Goal: Communication & Community: Ask a question

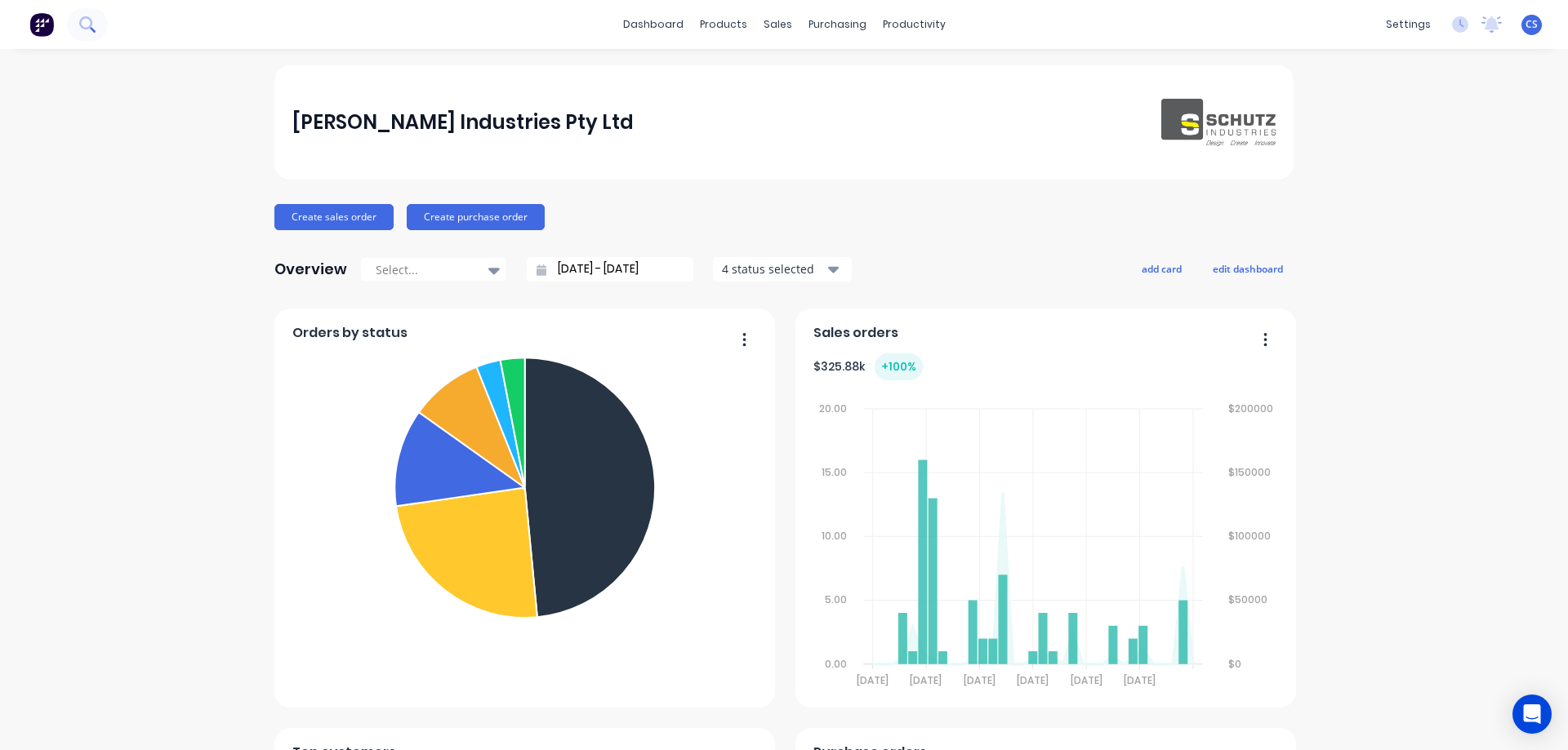
click at [83, 30] on icon at bounding box center [87, 24] width 16 height 16
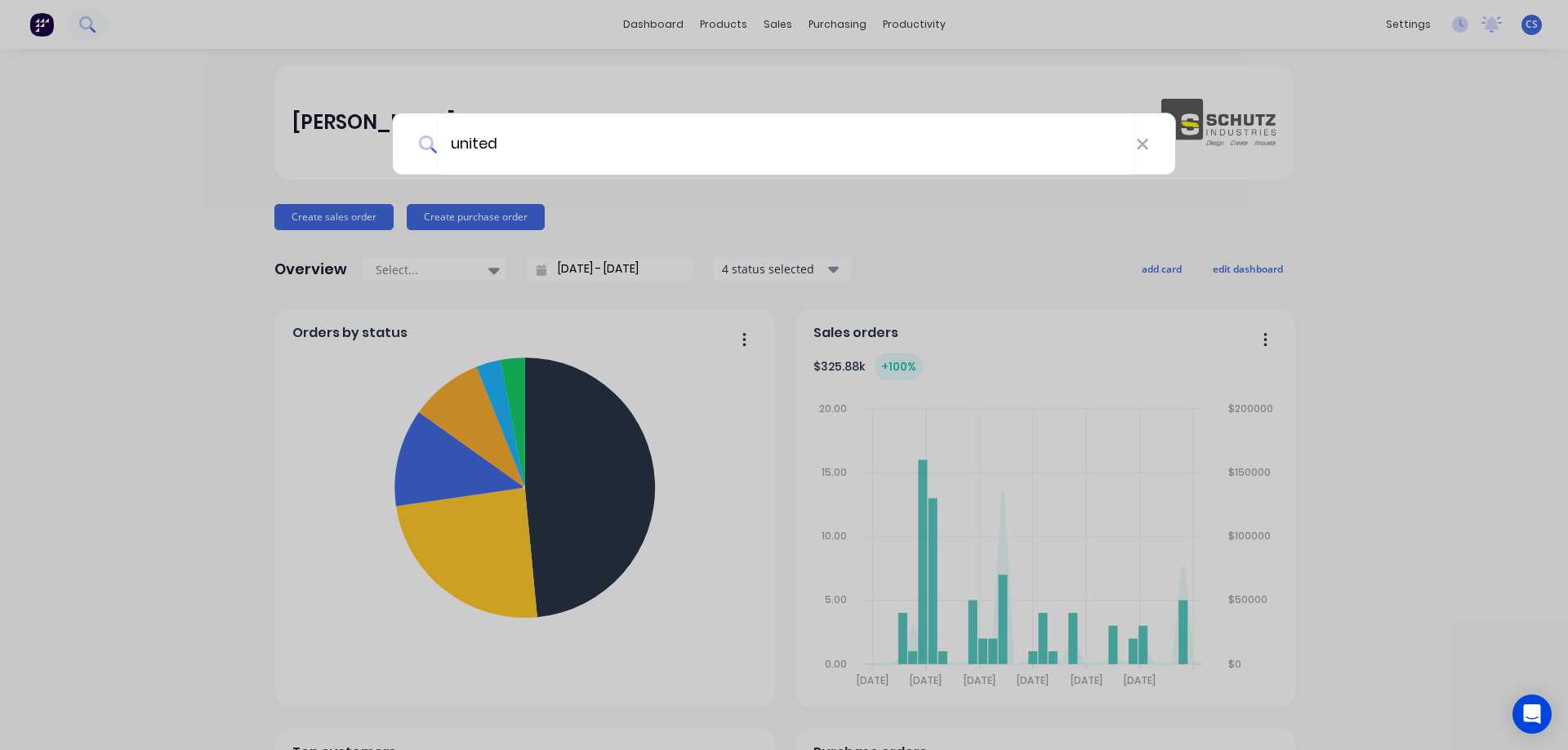
type input "united"
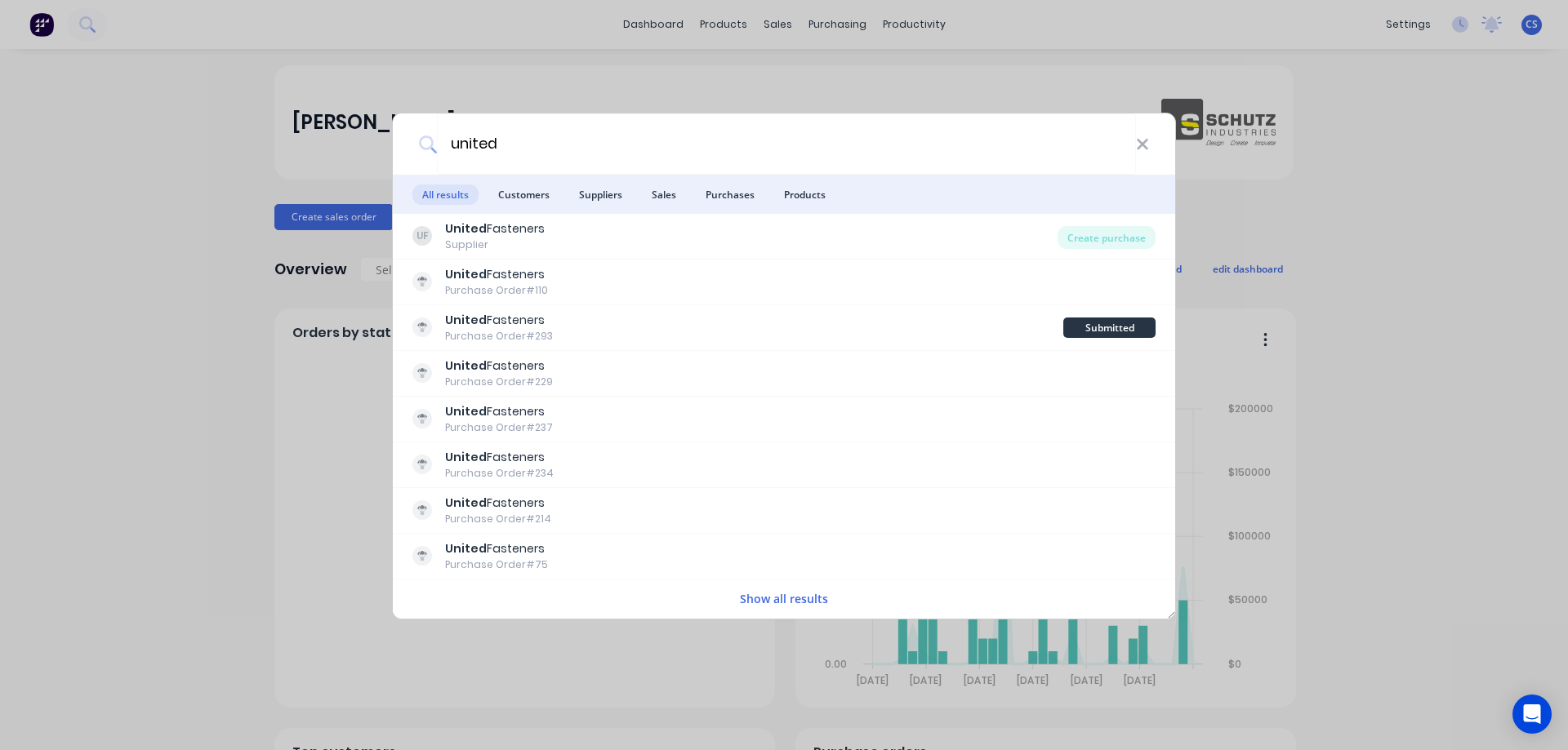
click at [787, 592] on button "Show all results" at bounding box center [784, 599] width 98 height 19
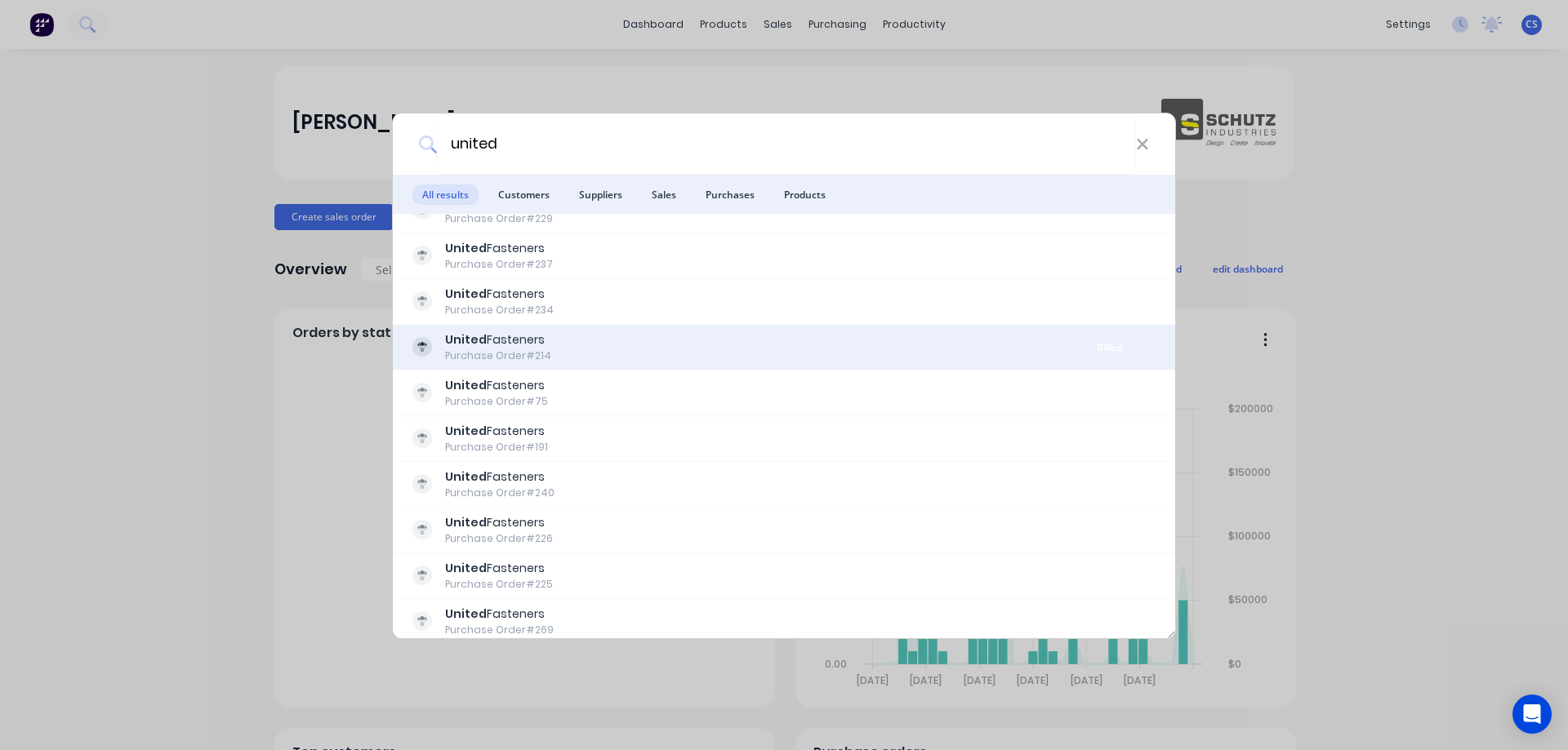
scroll to position [245, 0]
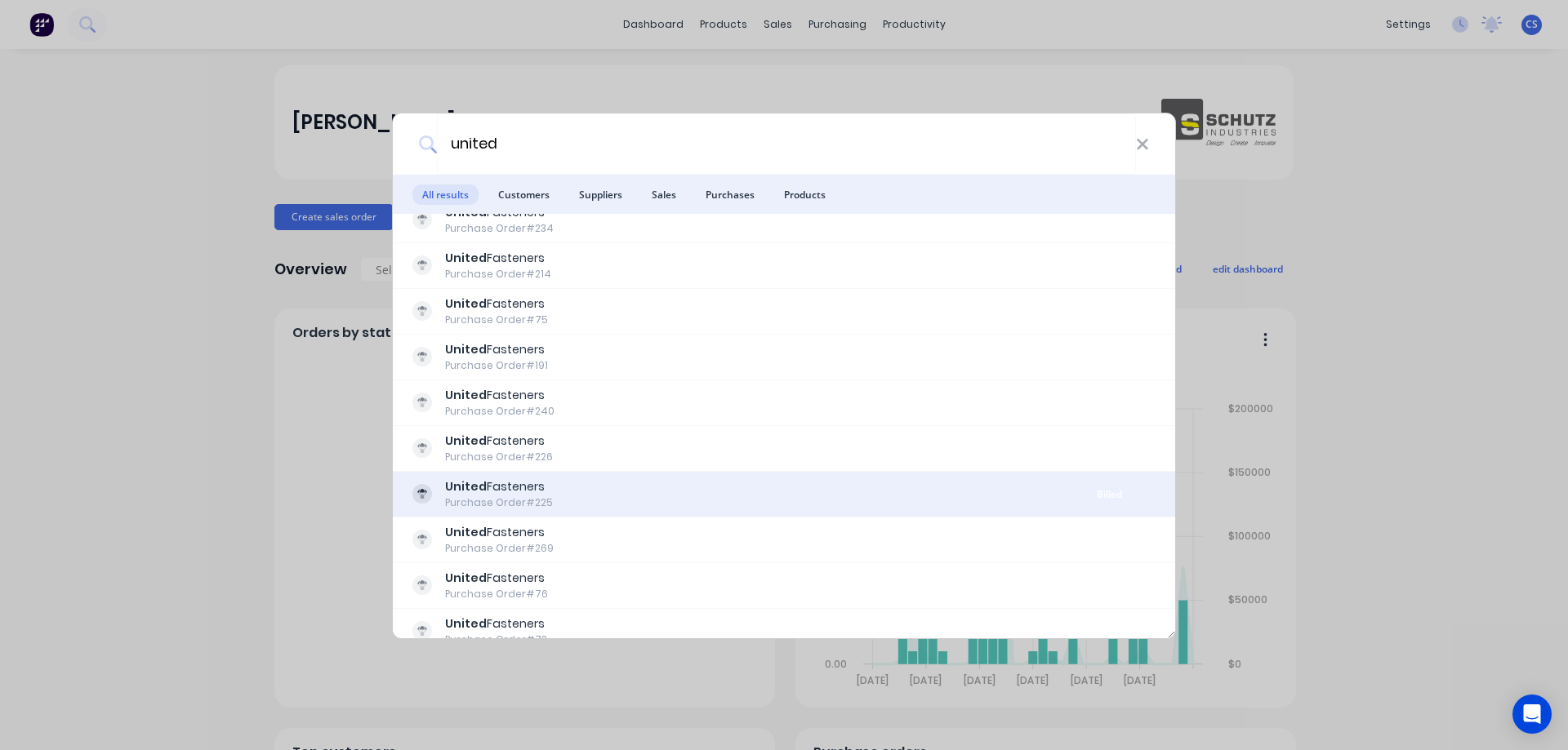
click at [755, 489] on div "United Fasteners Purchase Order #225" at bounding box center [737, 495] width 651 height 32
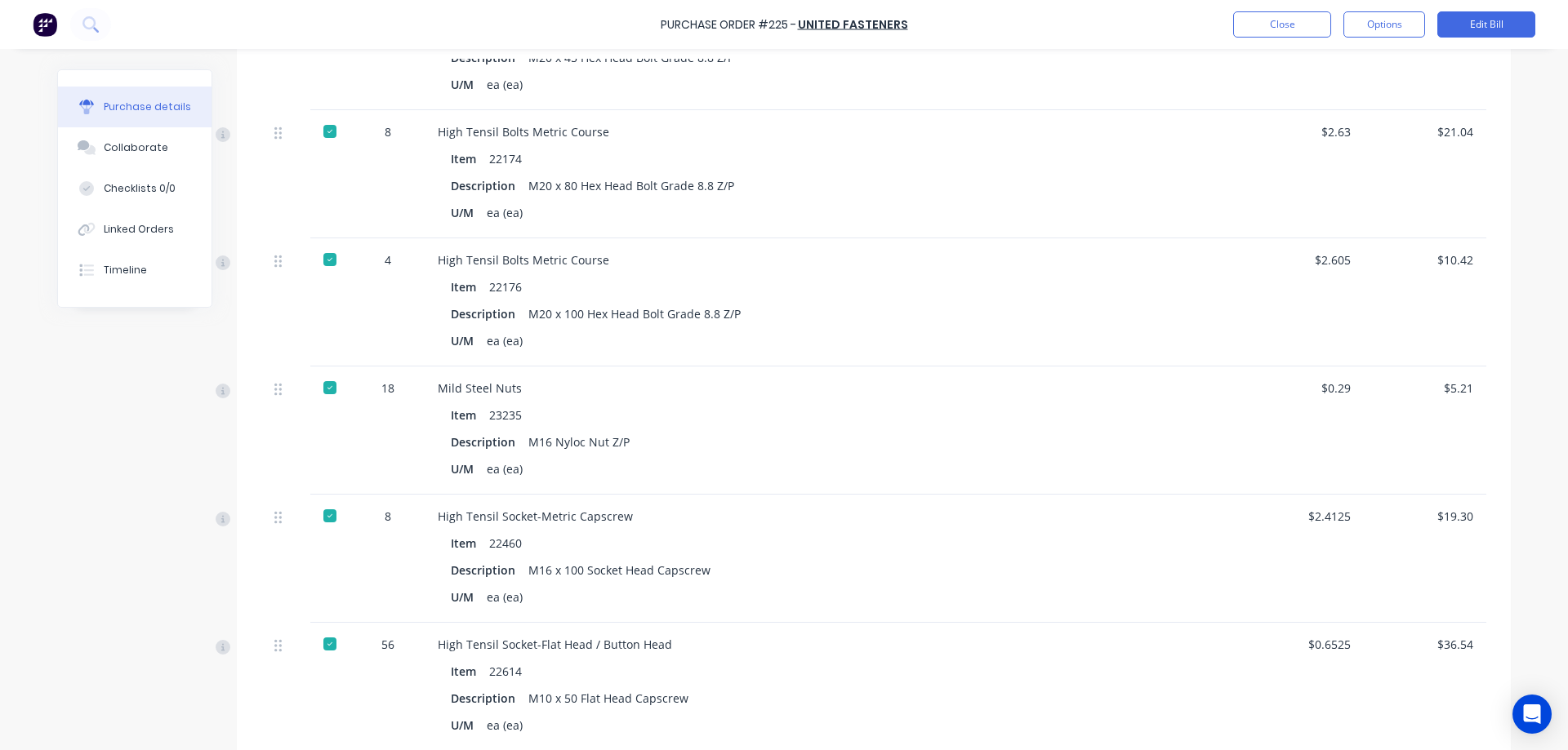
scroll to position [409, 0]
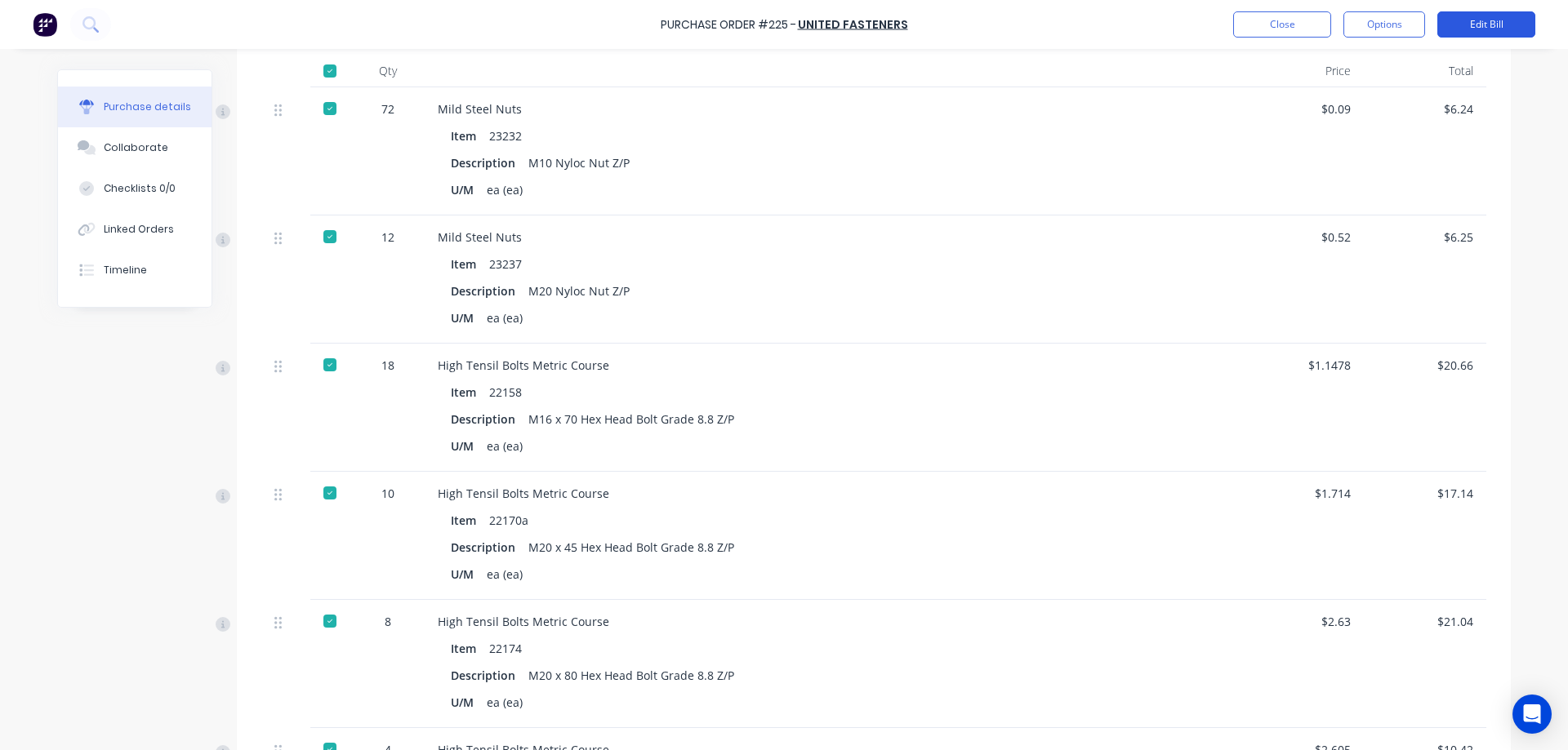
click at [1480, 29] on button "Edit Bill" at bounding box center [1486, 24] width 98 height 26
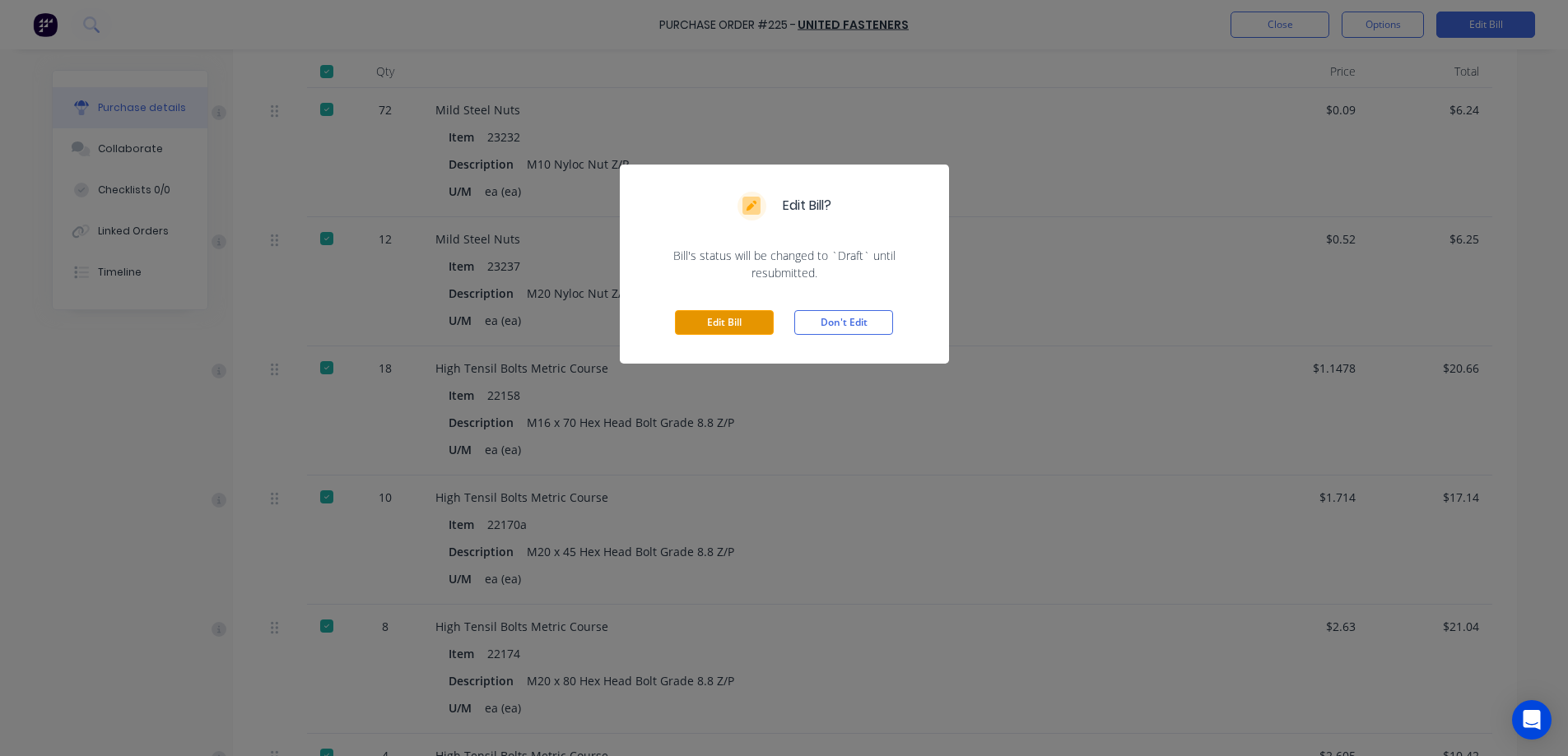
click at [727, 324] on button "Edit Bill" at bounding box center [724, 322] width 99 height 24
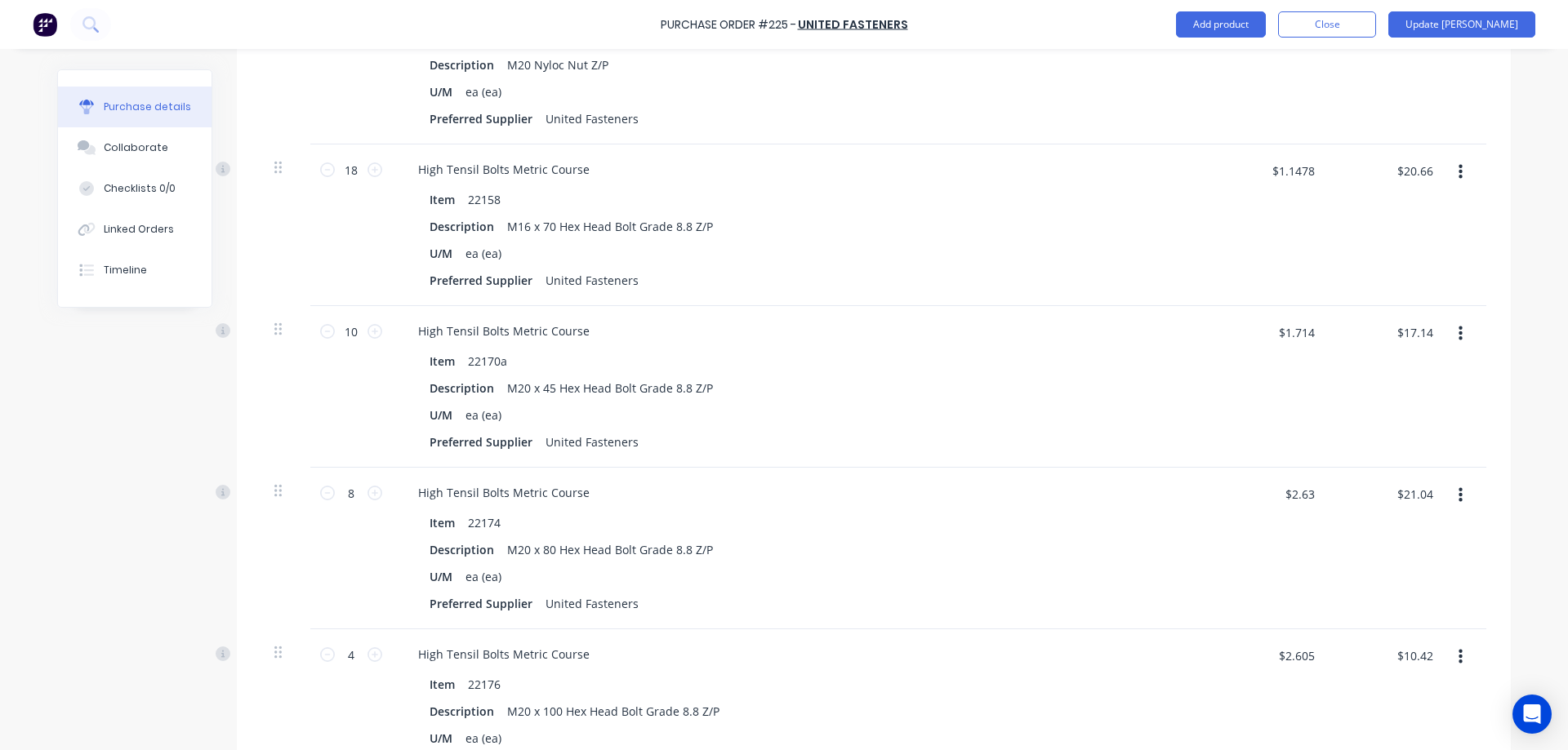
scroll to position [843, 0]
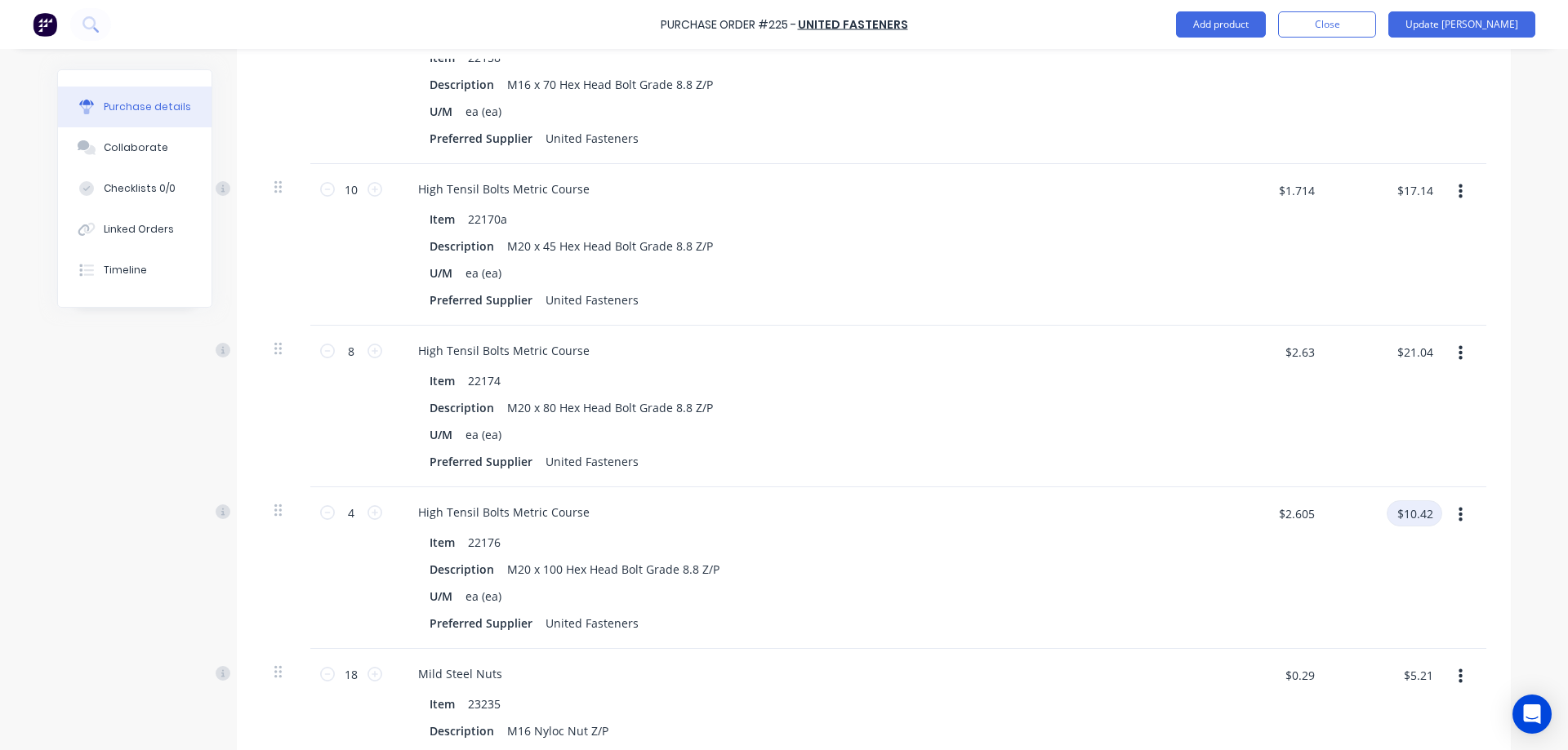
type textarea "x"
click at [1420, 514] on input "$10.42" at bounding box center [1415, 514] width 55 height 26
type input "$10.43"
type textarea "x"
type input "$2.6075"
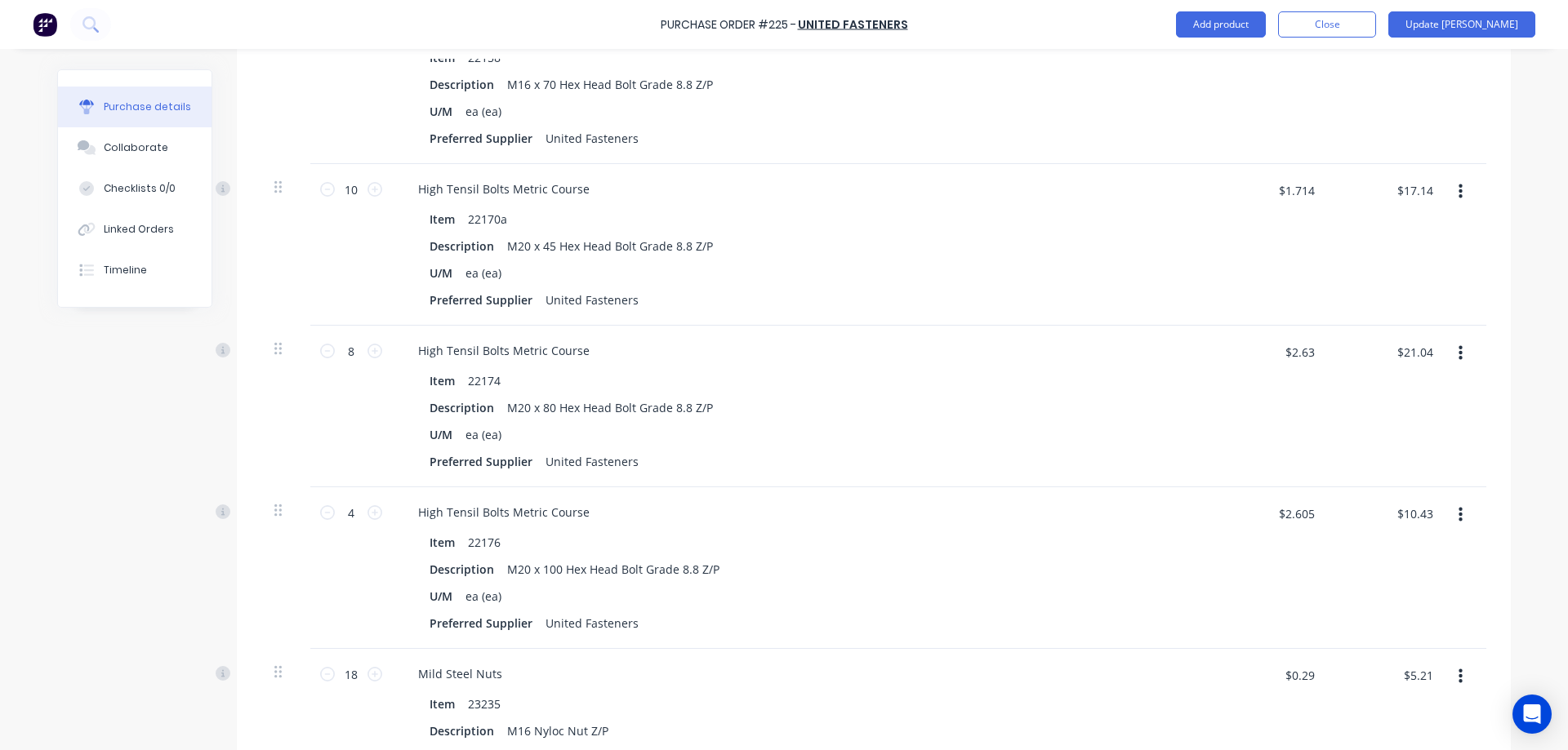
type input "$10.43"
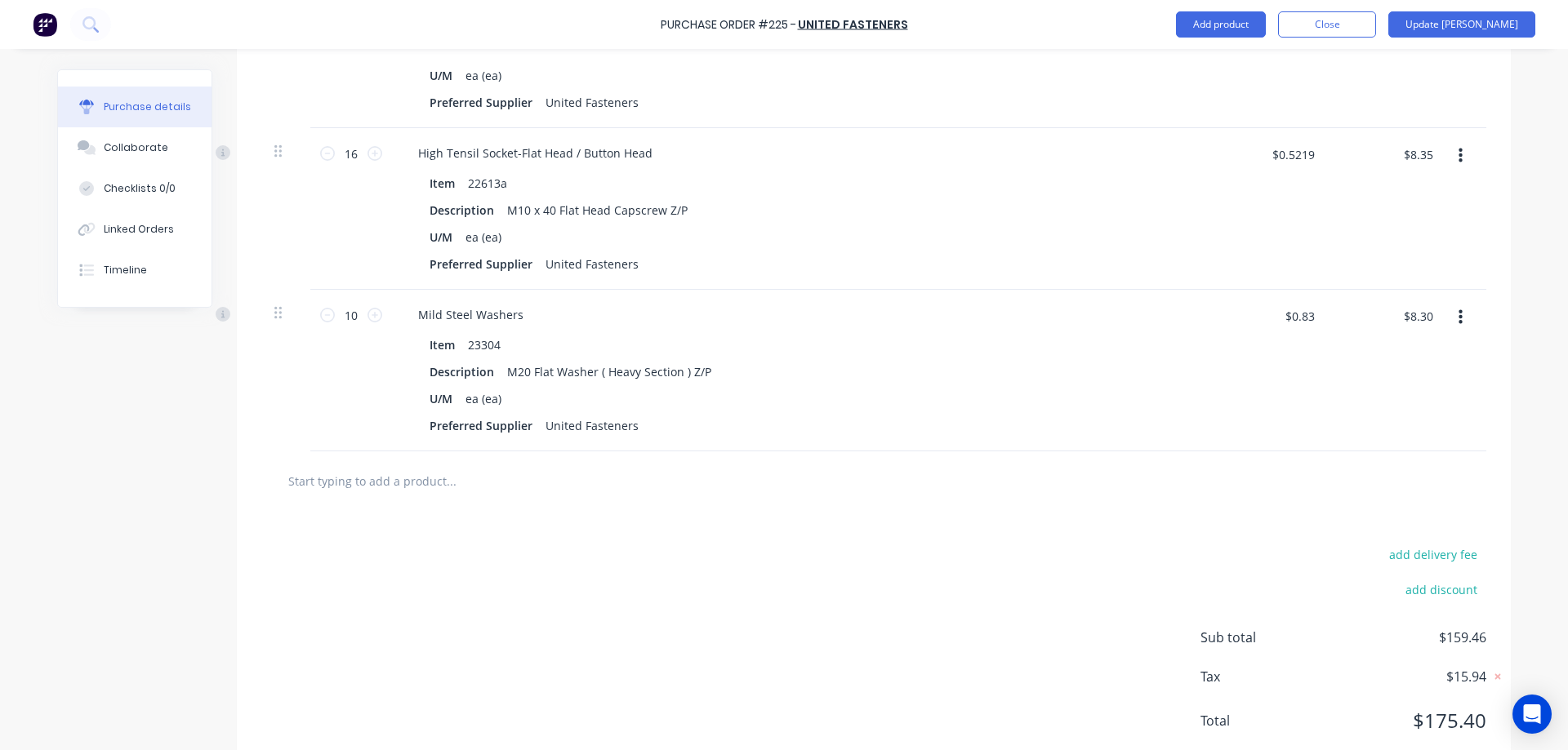
scroll to position [1813, 0]
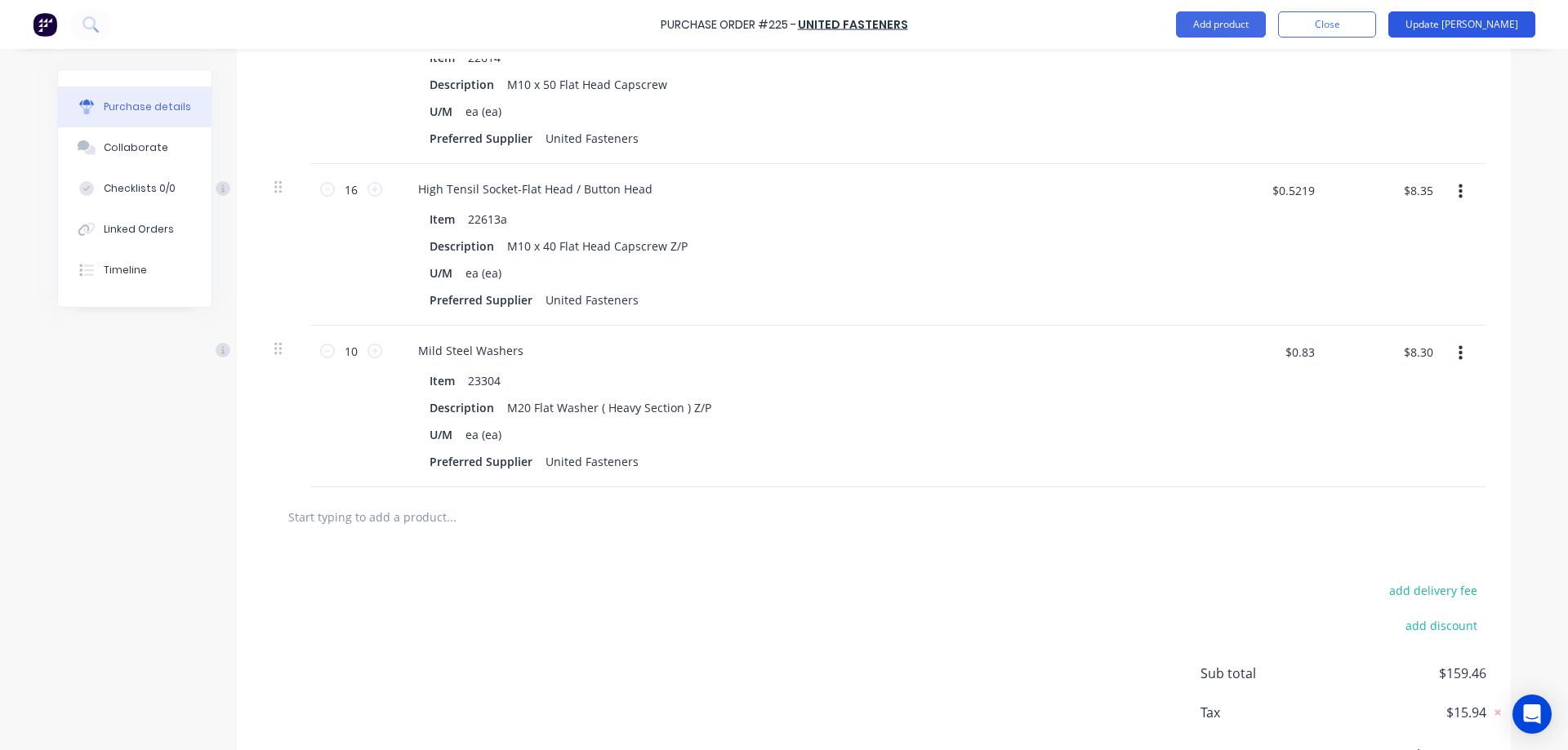
click at [1498, 36] on button "Update [PERSON_NAME]" at bounding box center [1462, 24] width 147 height 26
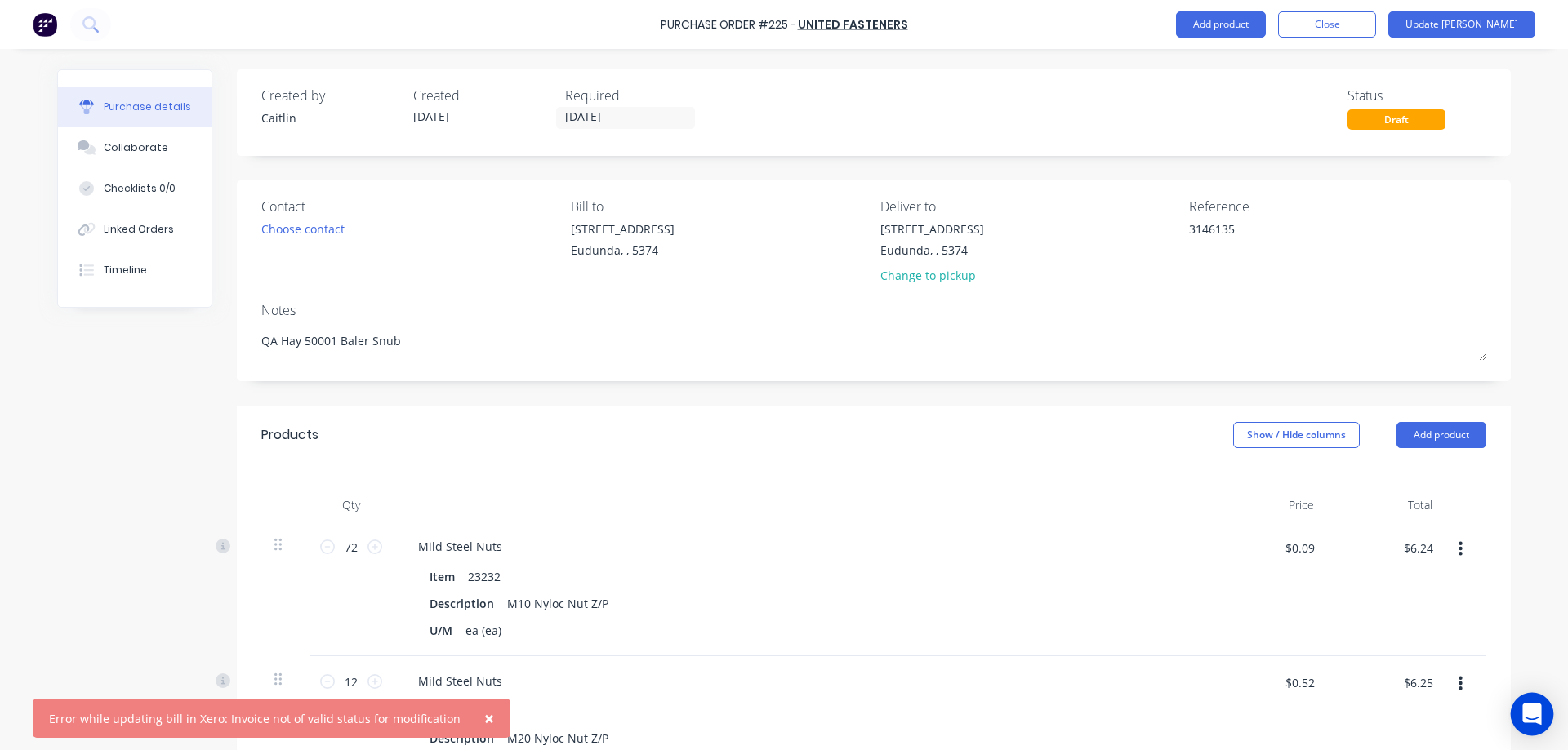
type textarea "x"
click at [1524, 713] on icon "Open Intercom Messenger" at bounding box center [1532, 714] width 22 height 22
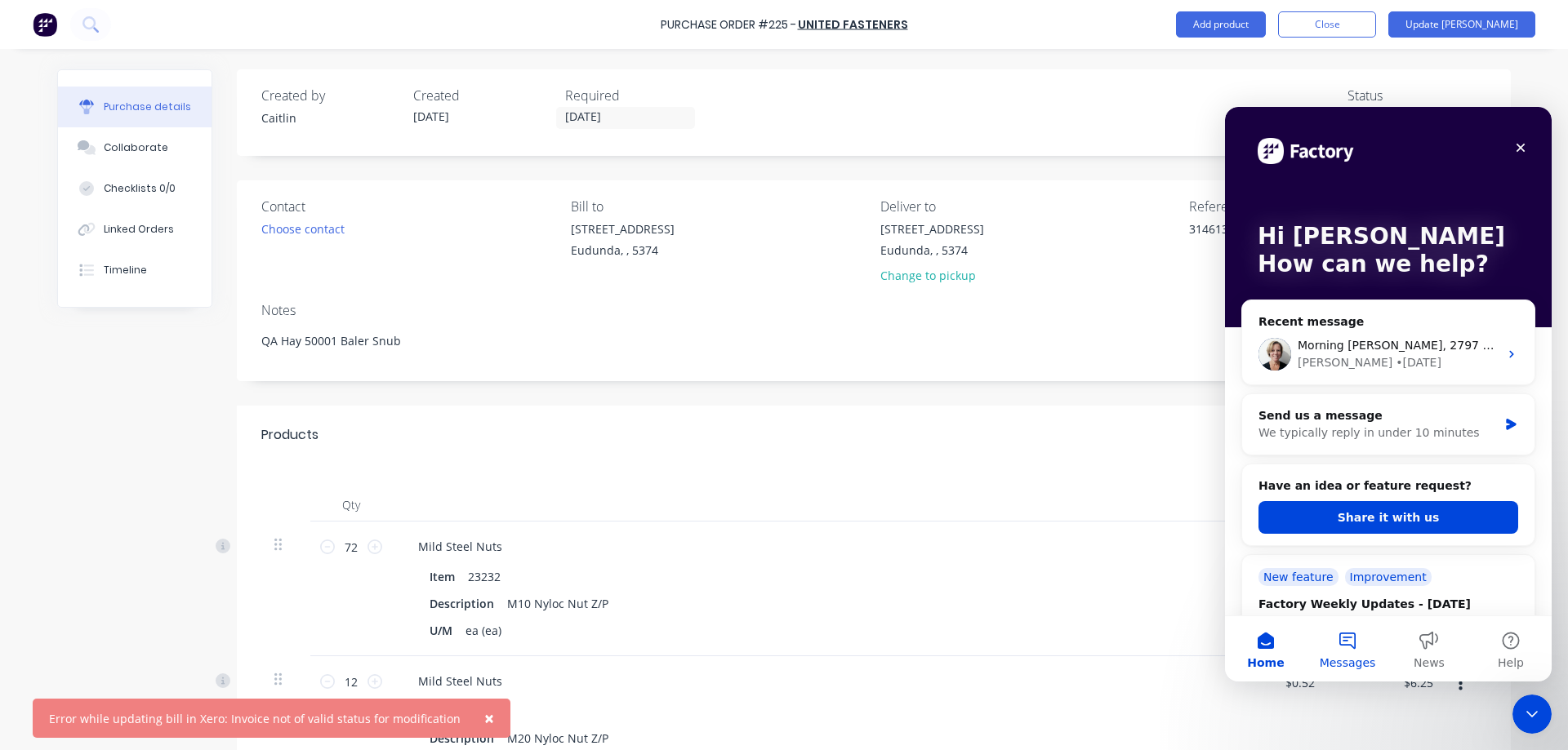
click at [1347, 643] on button "Messages" at bounding box center [1348, 649] width 81 height 65
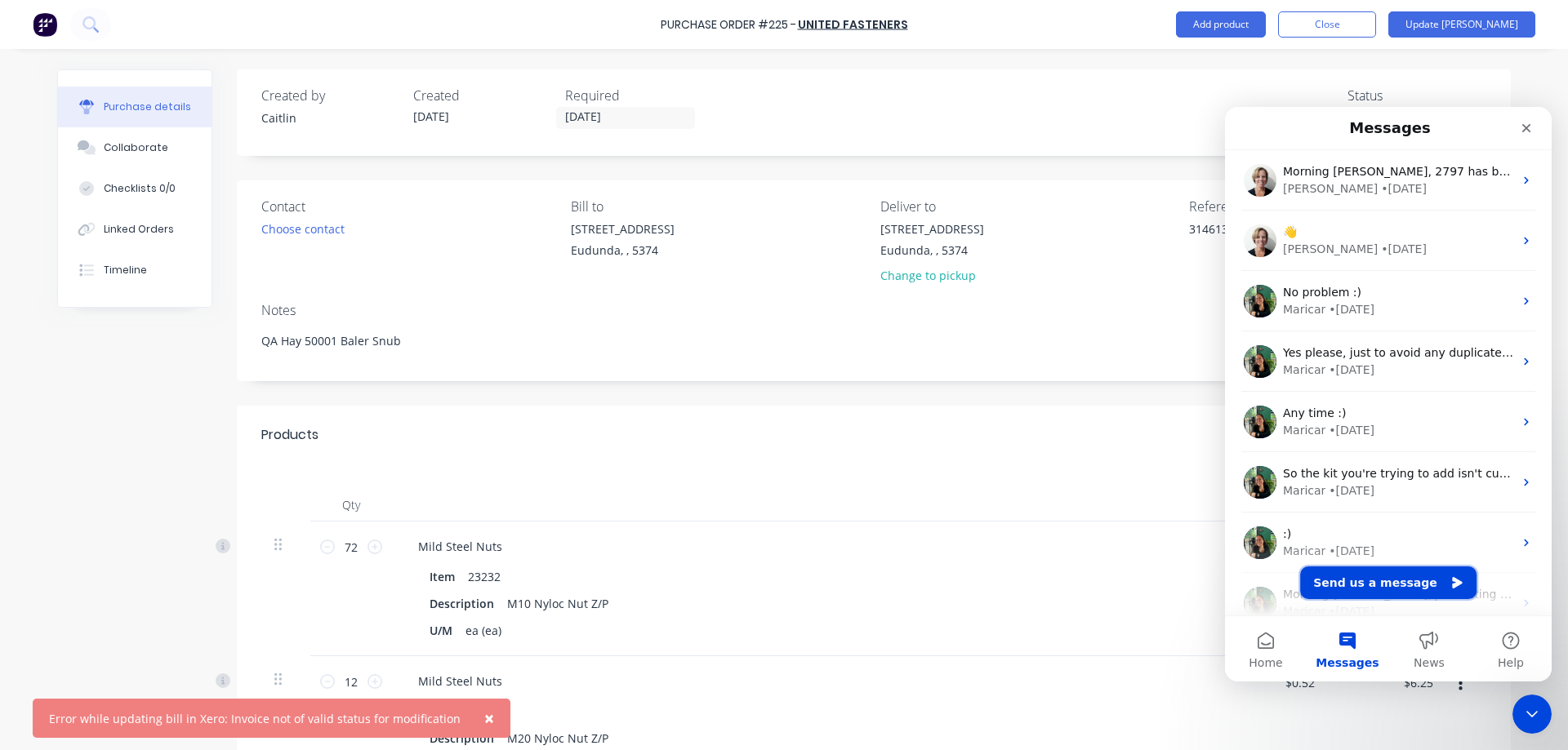
click at [1382, 594] on button "Send us a message" at bounding box center [1389, 583] width 177 height 33
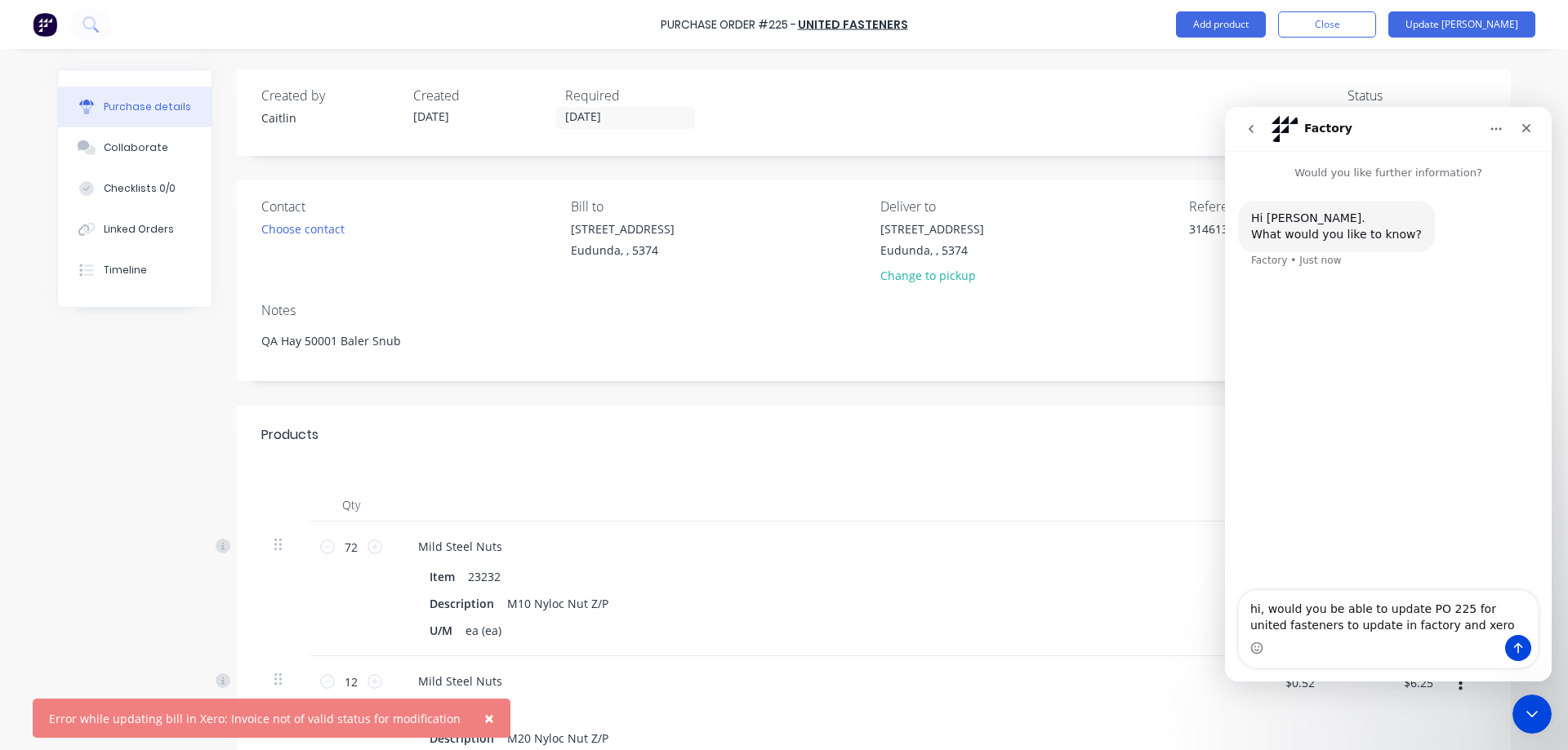
type textarea "hi, would you be able to update PO 225 for united fasteners to update in factor…"
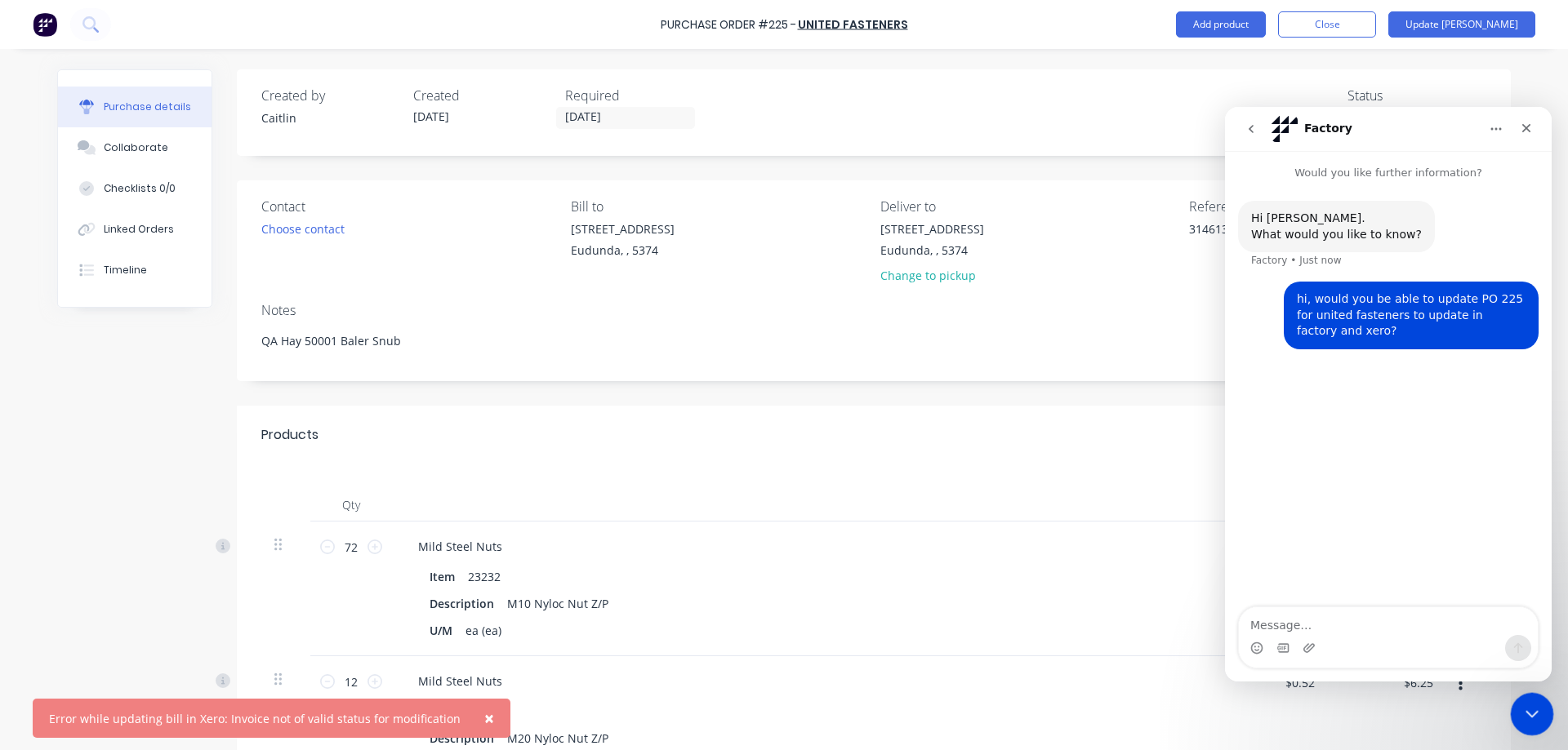
click at [1533, 723] on div "Close Intercom Messenger" at bounding box center [1529, 712] width 39 height 39
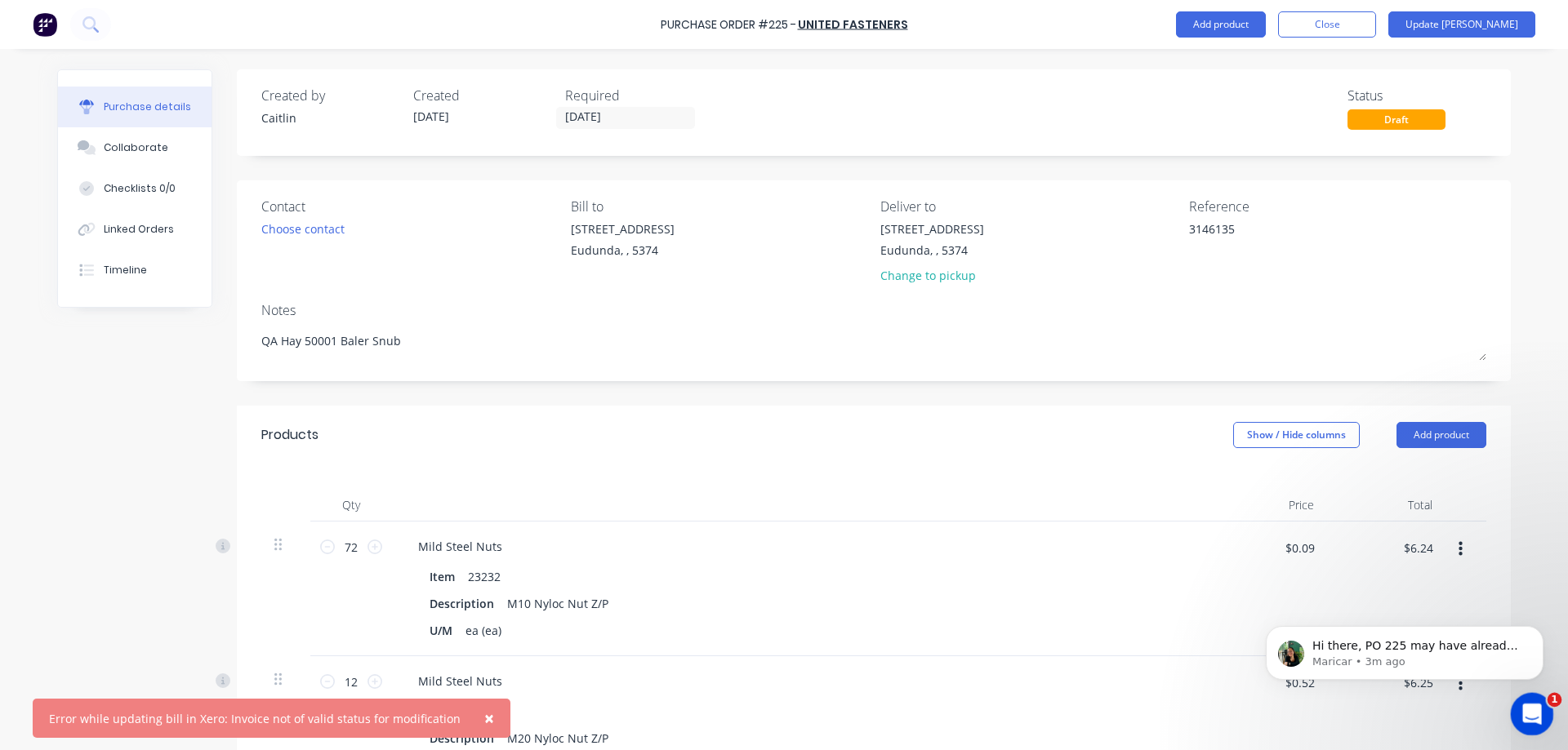
click at [1526, 706] on icon "Open Intercom Messenger" at bounding box center [1530, 712] width 27 height 27
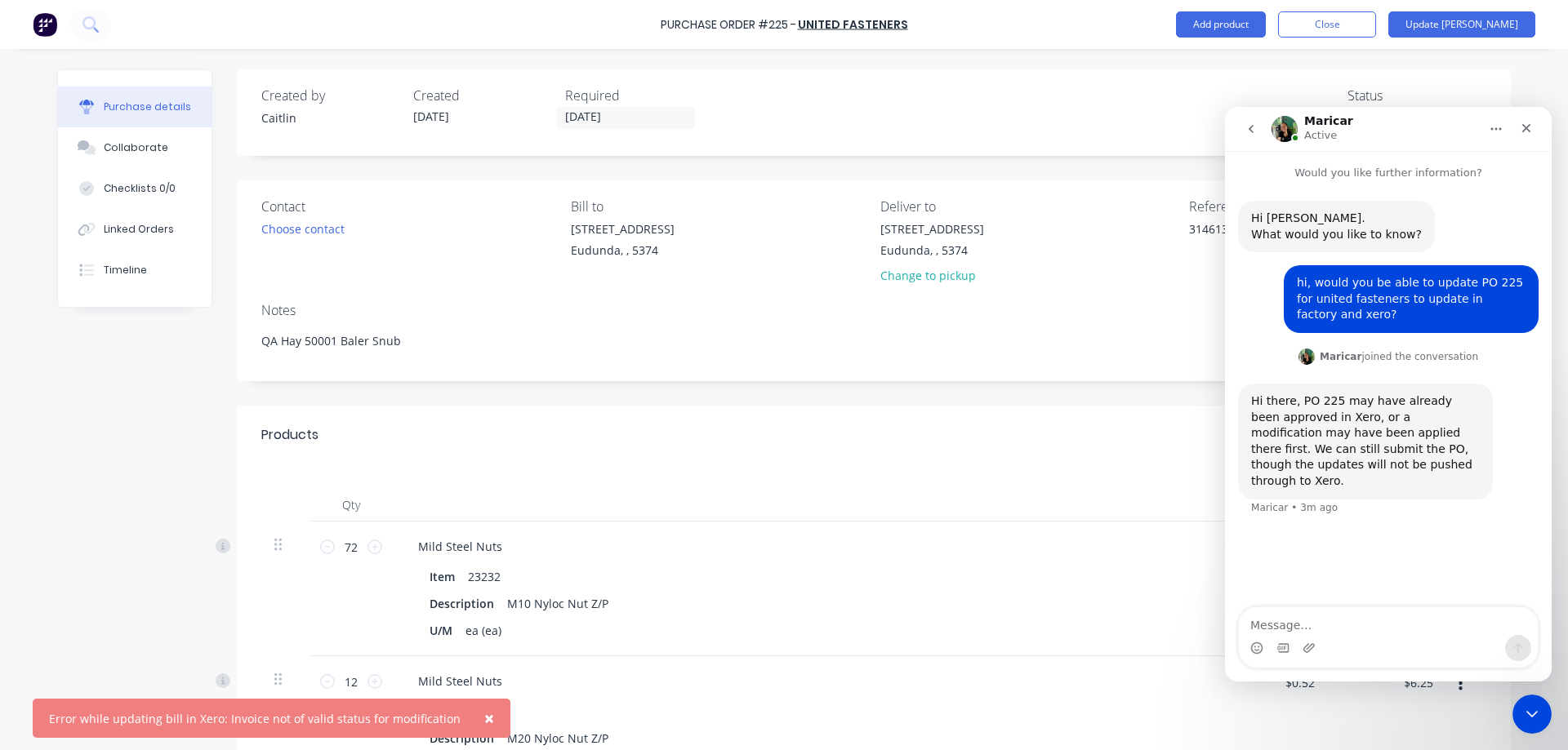
click at [1295, 626] on textarea "Message…" at bounding box center [1388, 621] width 299 height 28
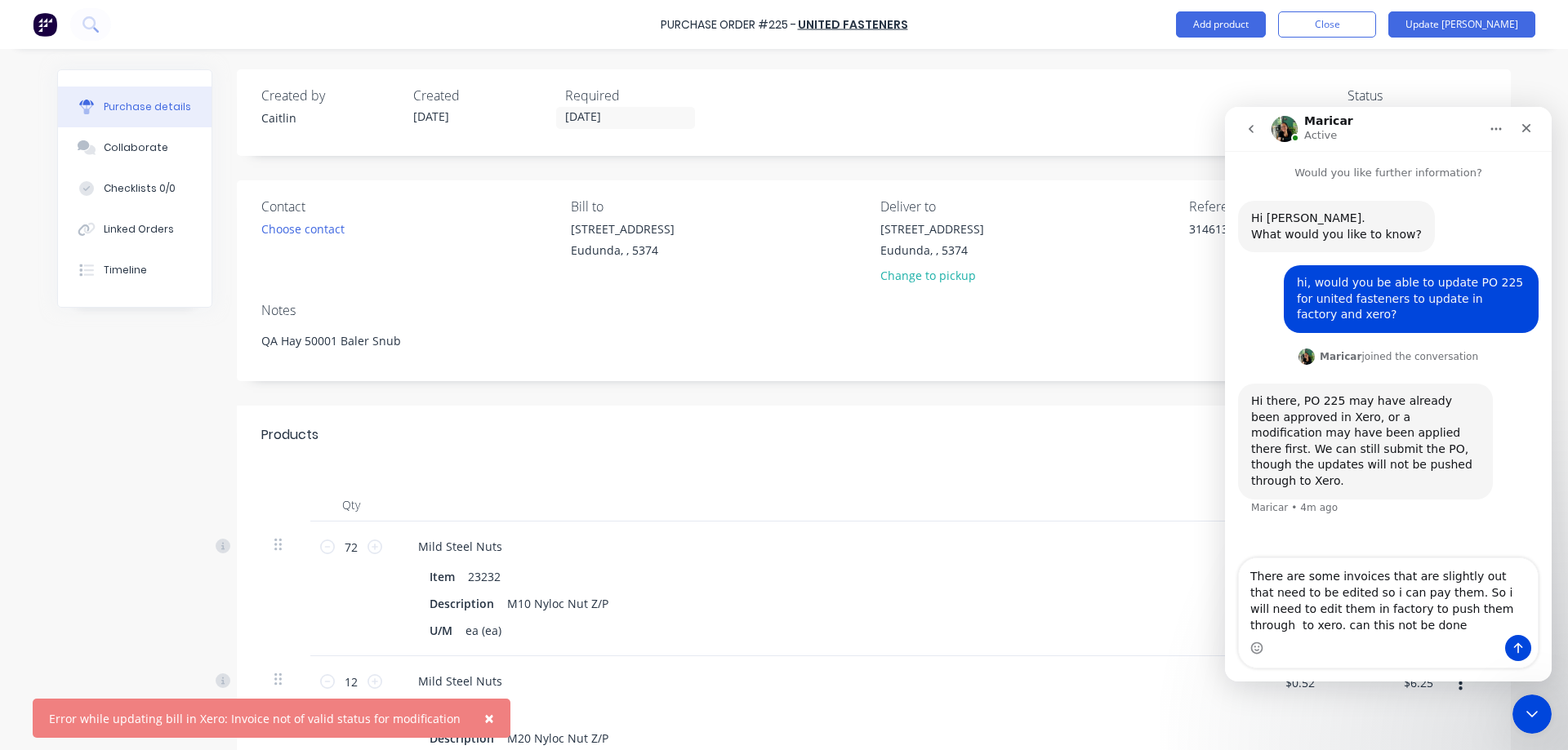
type textarea "There are some invoices that are slightly out that need to be edited so i can p…"
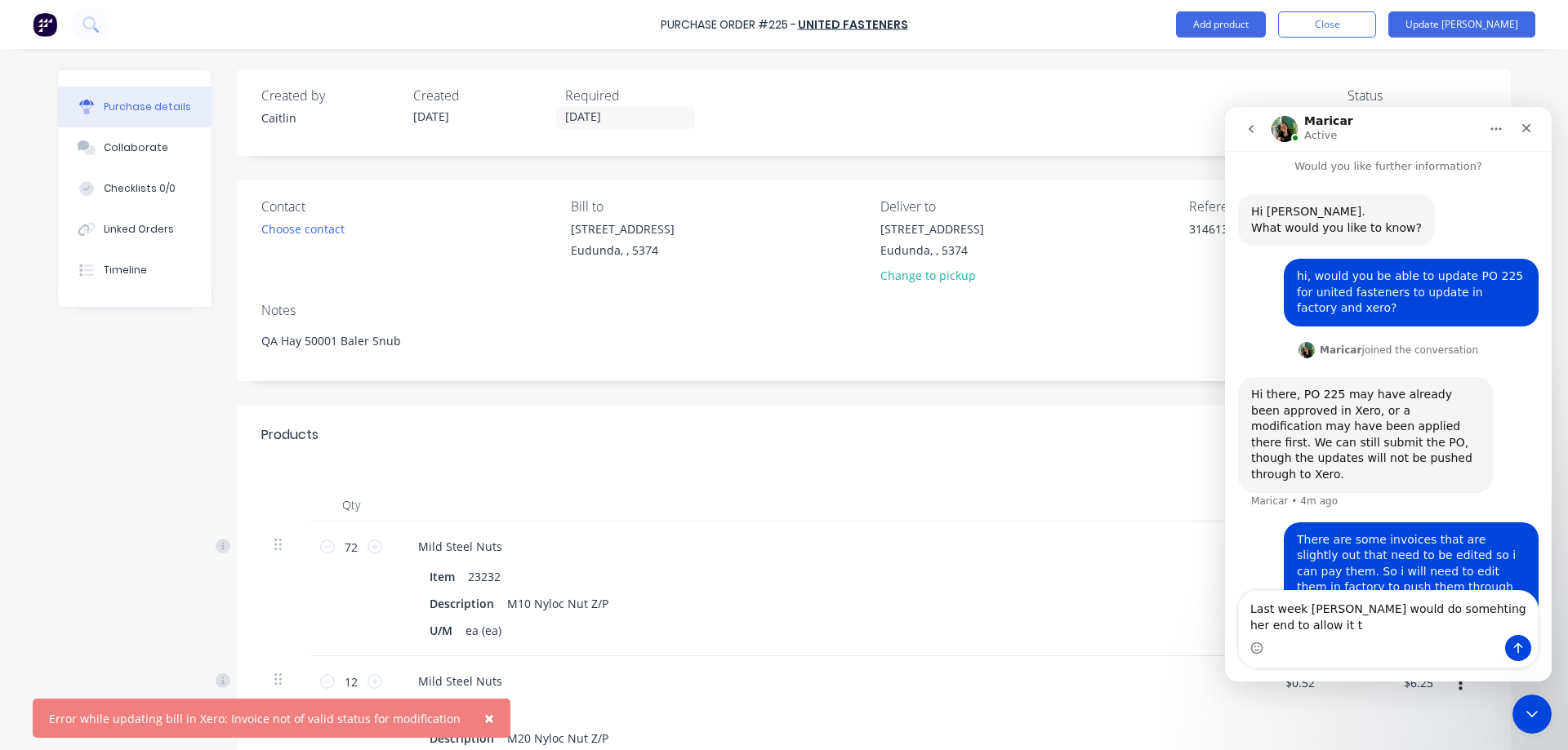
scroll to position [23, 0]
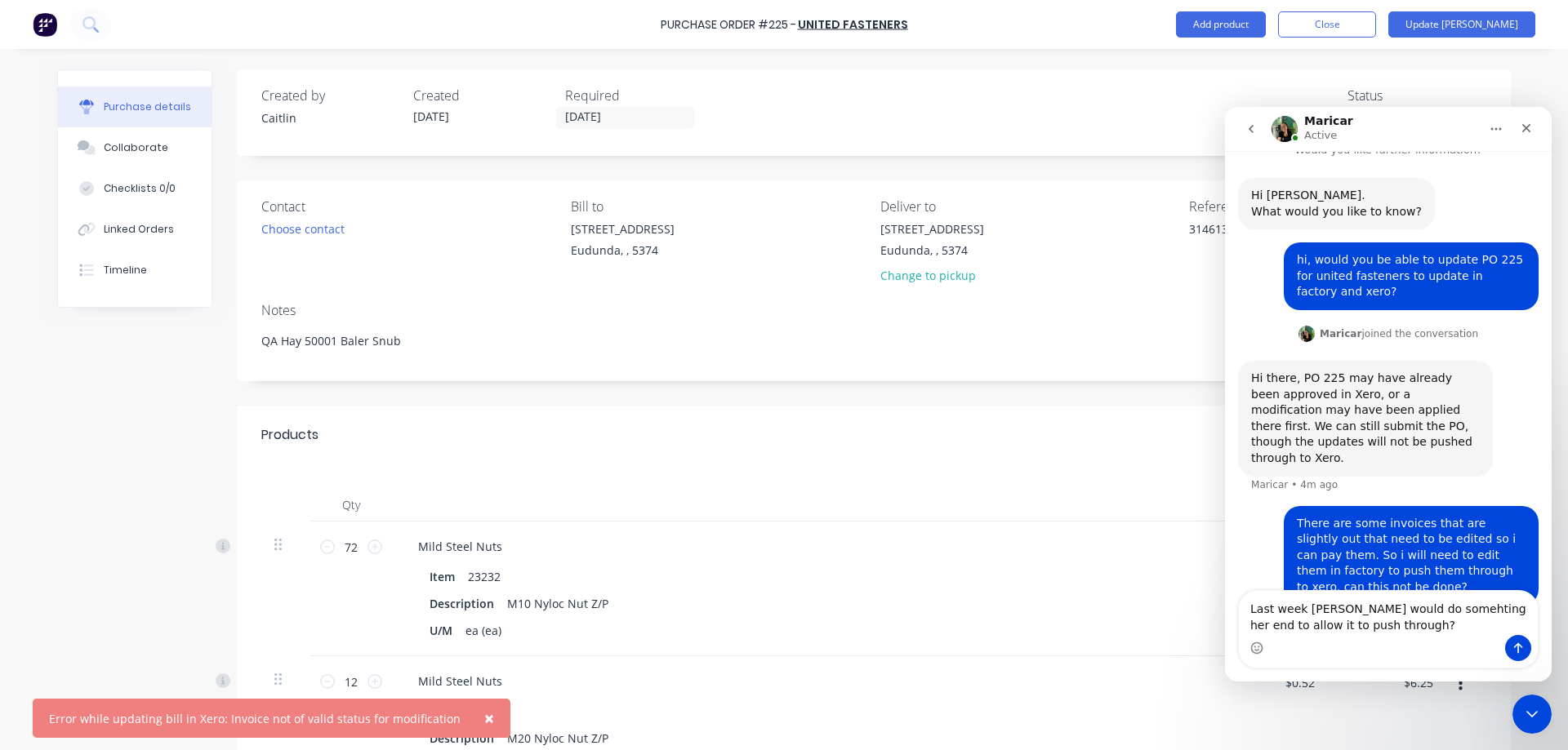
click at [1416, 614] on textarea "Last week [PERSON_NAME] would do somehting her end to allow it to push through?" at bounding box center [1388, 613] width 299 height 44
type textarea "Last week [PERSON_NAME] would do something her end to allow it to push through?"
click at [1514, 650] on icon "Send a message…" at bounding box center [1518, 648] width 13 height 13
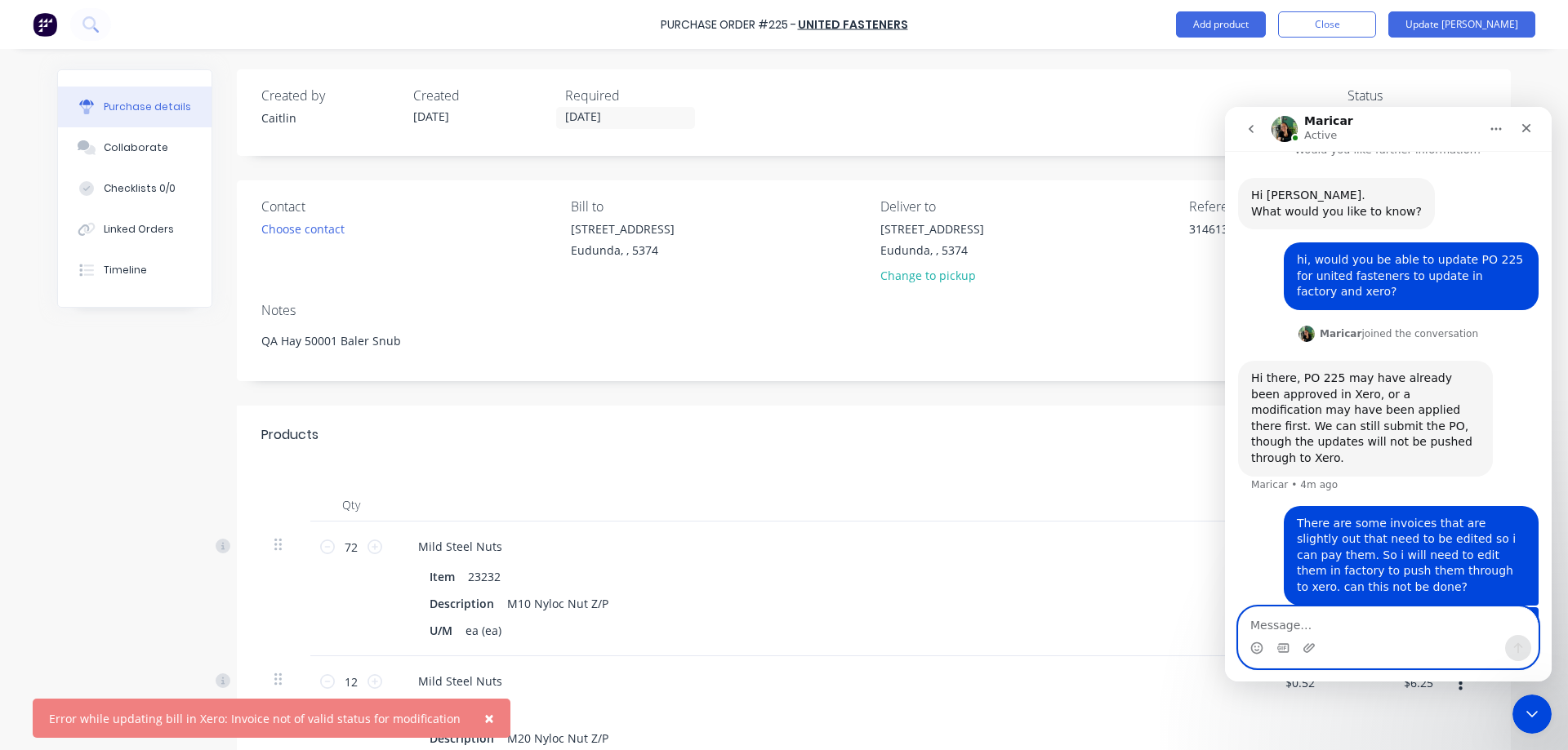
scroll to position [61, 0]
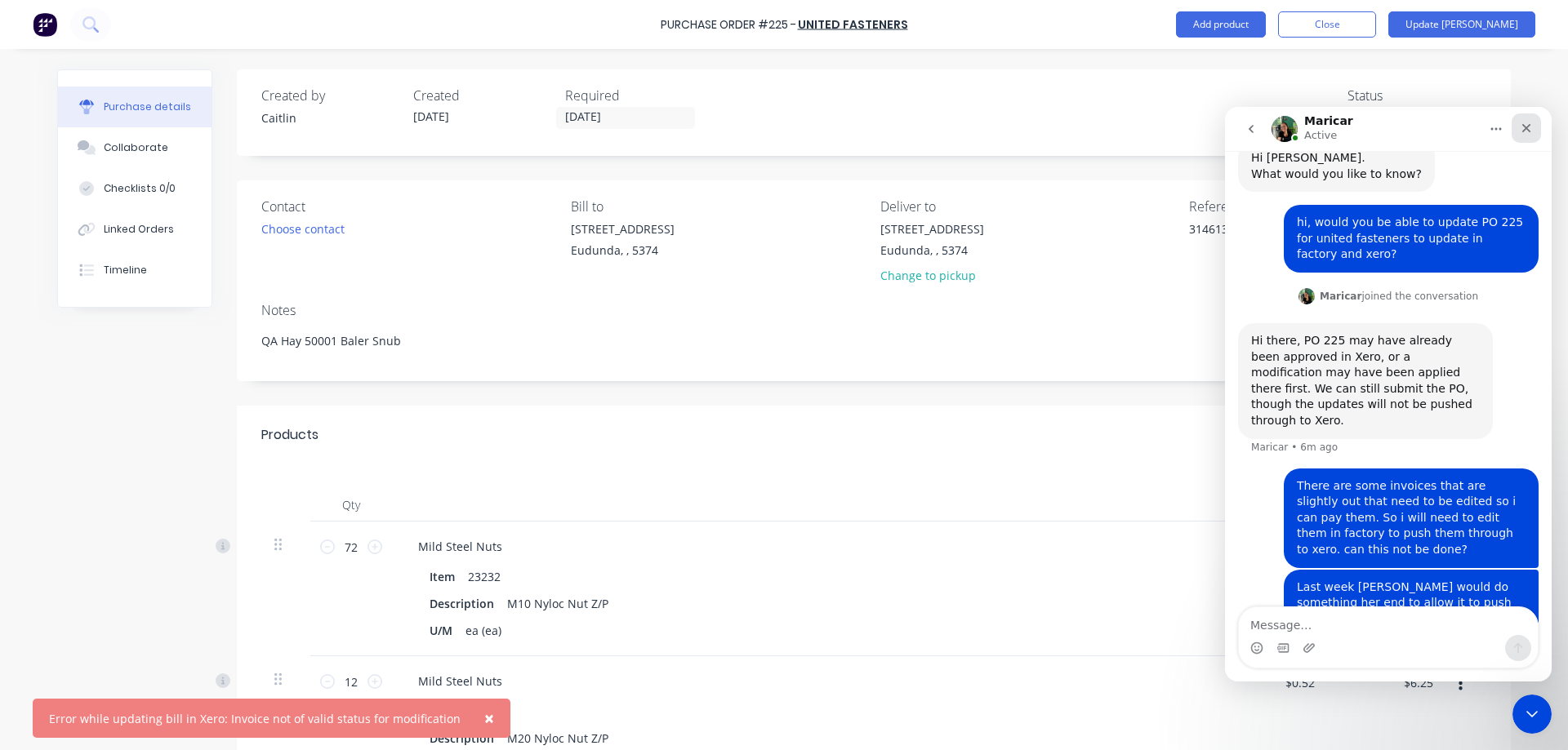
click at [1524, 126] on icon "Close" at bounding box center [1526, 128] width 9 height 9
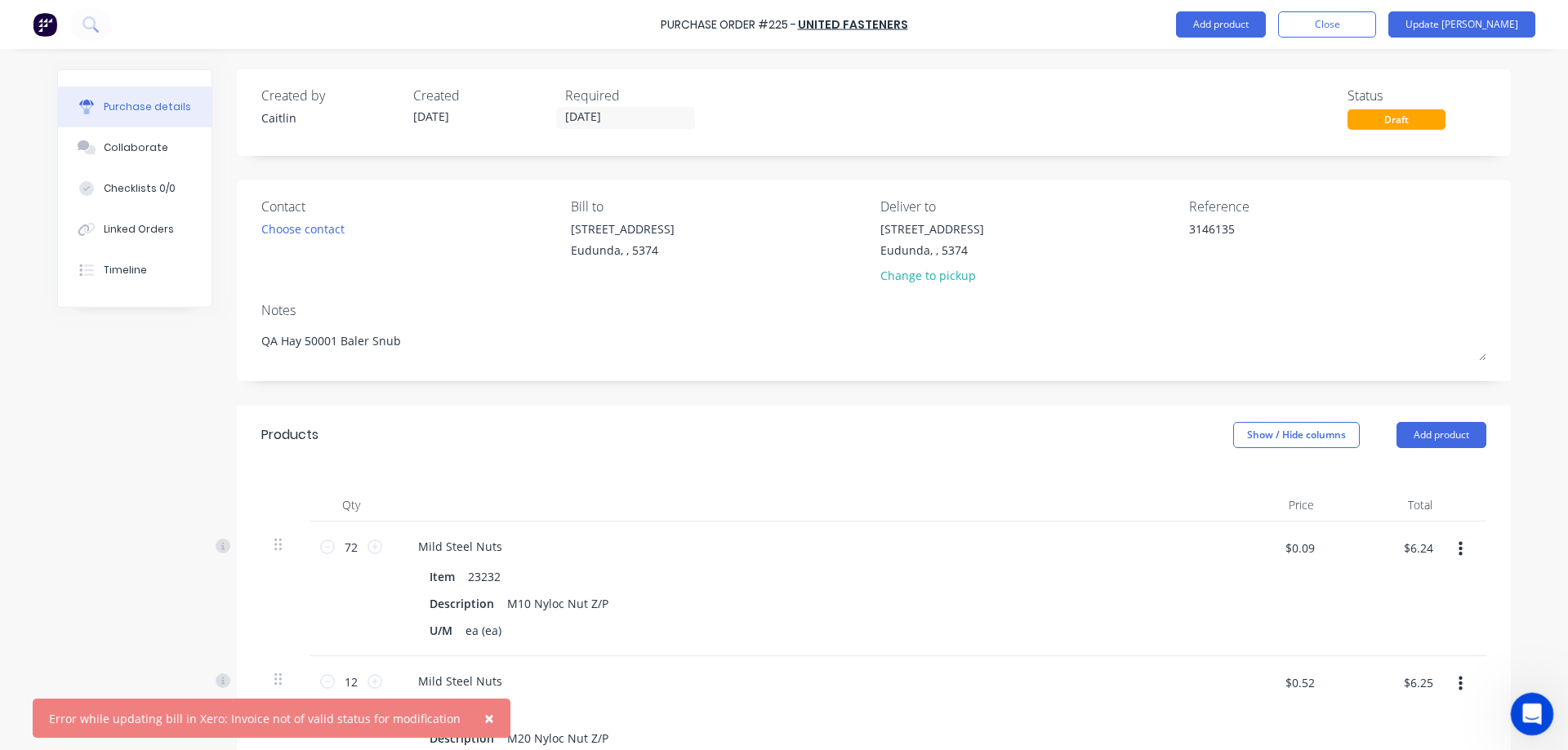
click at [1533, 704] on icon "Open Intercom Messenger" at bounding box center [1530, 712] width 27 height 27
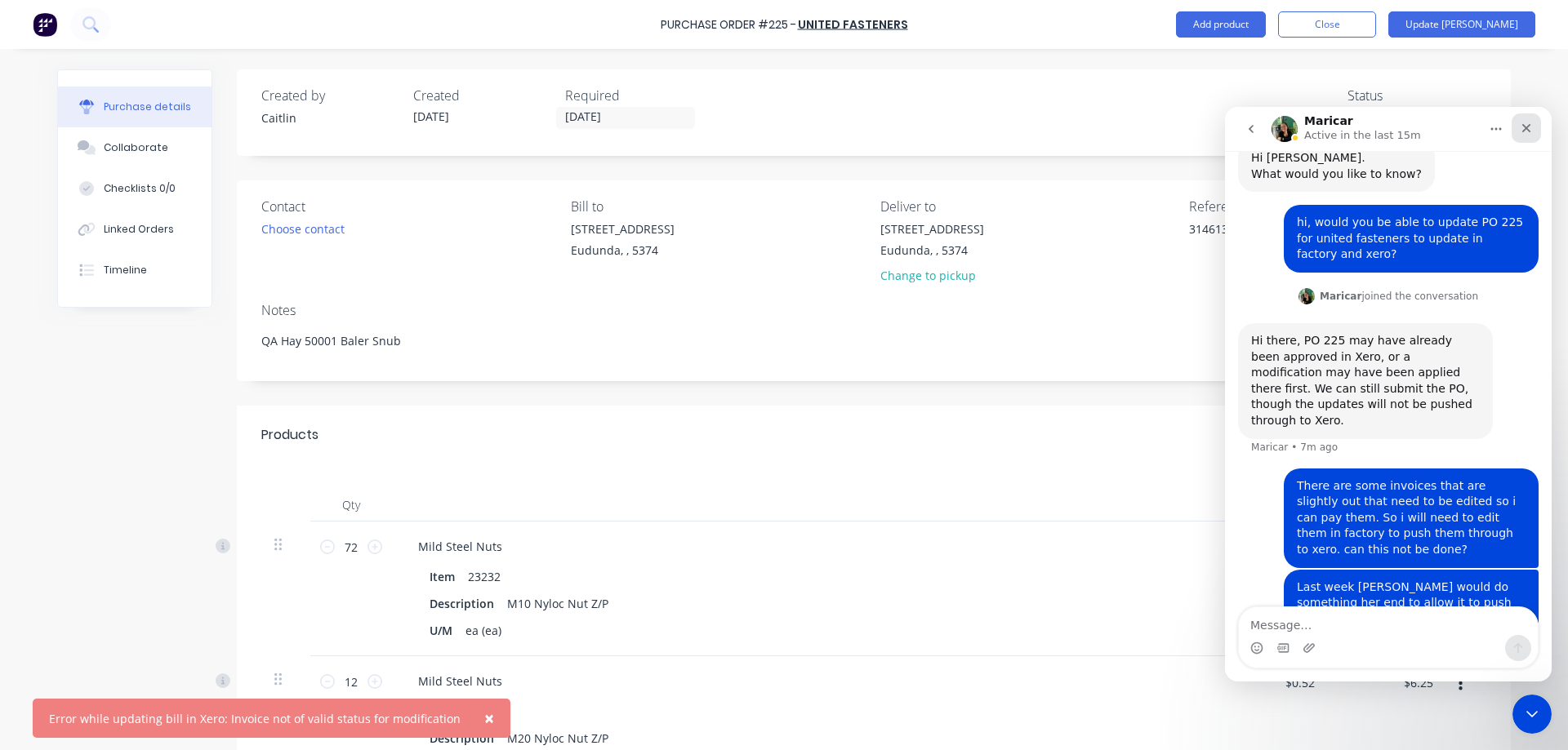
click at [1532, 132] on icon "Close" at bounding box center [1526, 127] width 13 height 13
